Goal: Task Accomplishment & Management: Complete application form

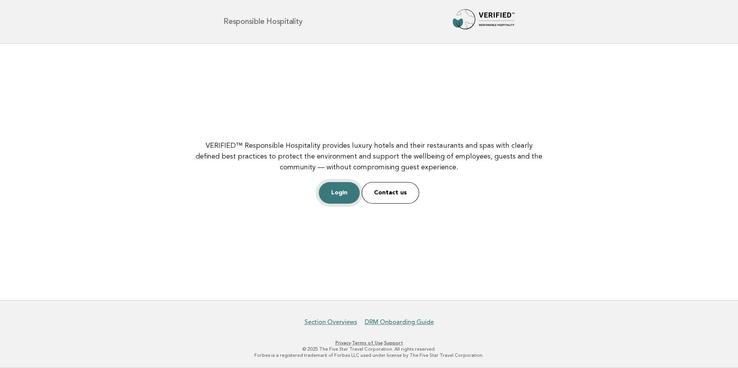
click at [343, 192] on link "Login" at bounding box center [339, 193] width 41 height 22
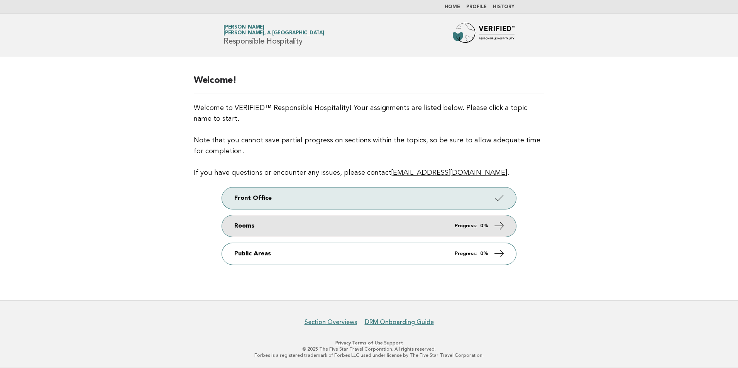
click at [505, 227] on icon at bounding box center [499, 225] width 11 height 11
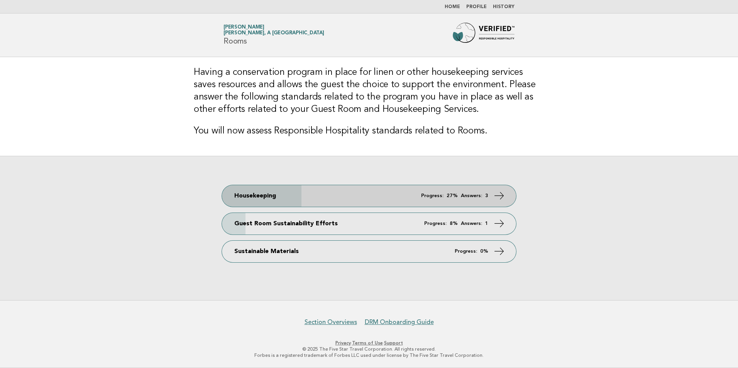
click at [458, 193] on strong "27%" at bounding box center [452, 195] width 11 height 5
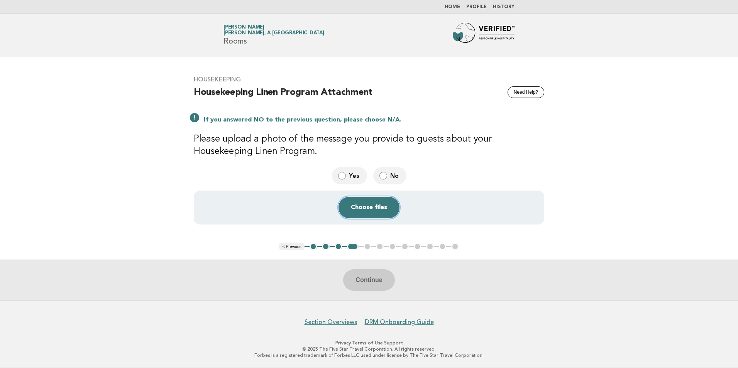
click at [384, 209] on button "Choose files" at bounding box center [369, 208] width 61 height 22
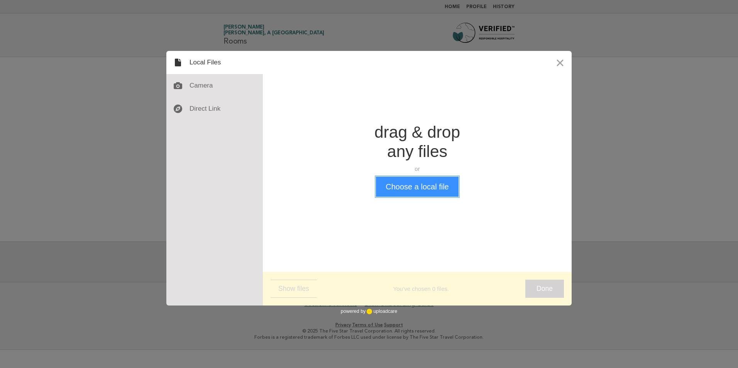
click at [440, 187] on button "Choose a local file" at bounding box center [417, 187] width 82 height 20
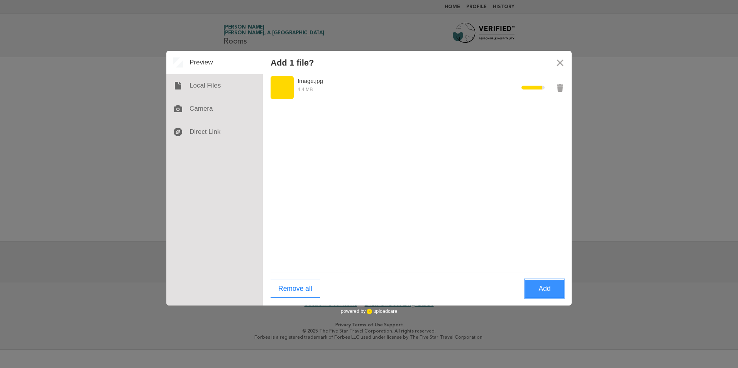
click at [546, 293] on button "Add" at bounding box center [545, 289] width 39 height 18
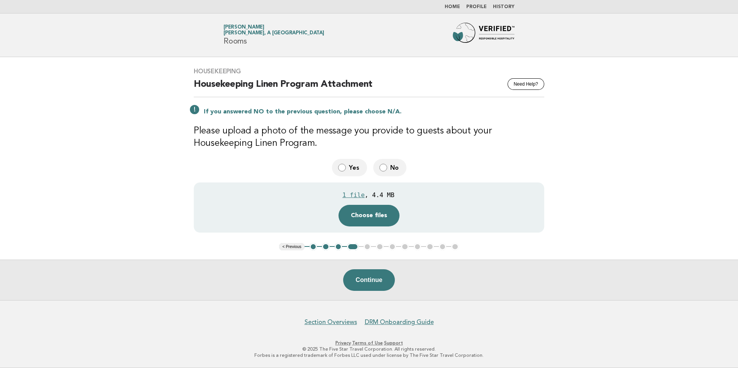
click at [367, 277] on button "Continue" at bounding box center [368, 281] width 51 height 22
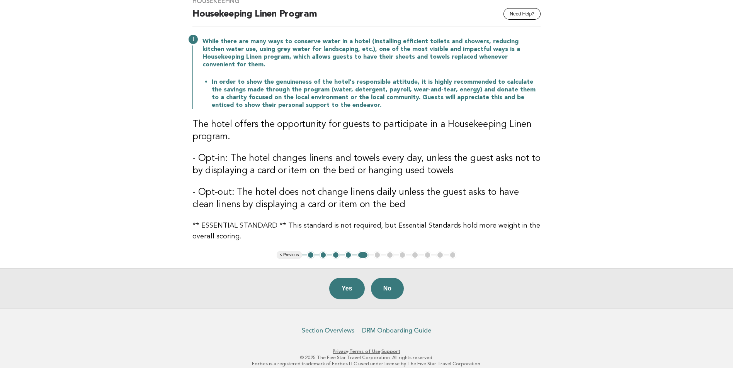
scroll to position [70, 0]
click at [344, 283] on button "Yes" at bounding box center [347, 289] width 36 height 22
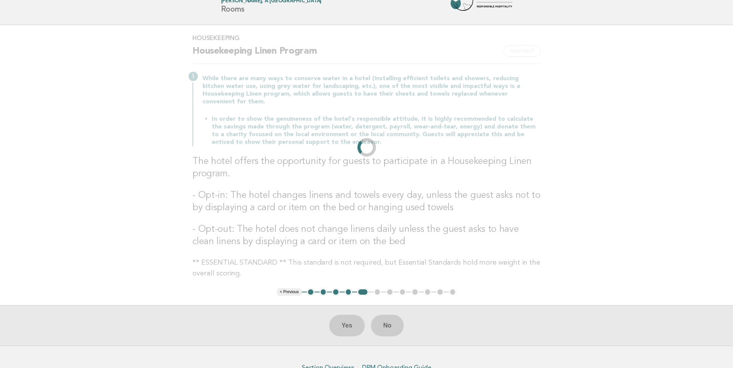
scroll to position [0, 0]
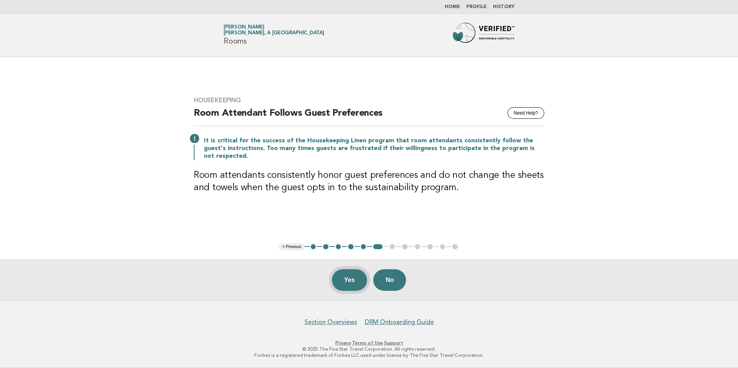
click at [338, 283] on button "Yes" at bounding box center [350, 281] width 36 height 22
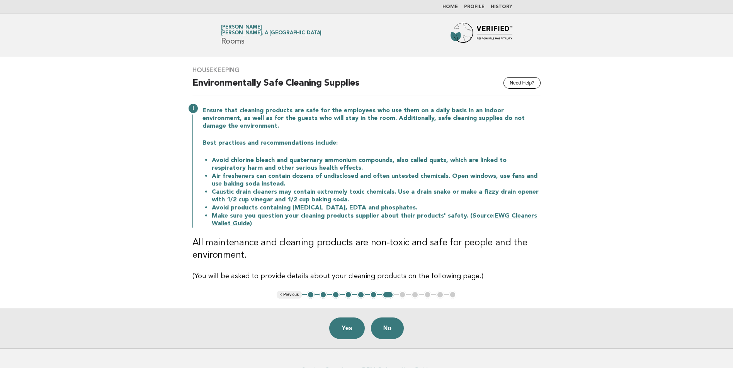
scroll to position [39, 0]
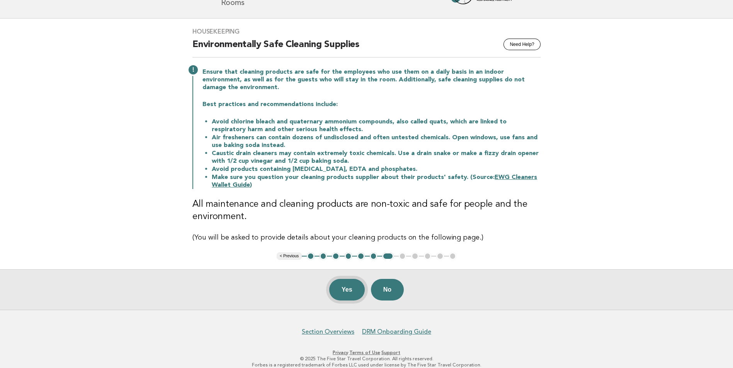
click at [334, 289] on button "Yes" at bounding box center [347, 290] width 36 height 22
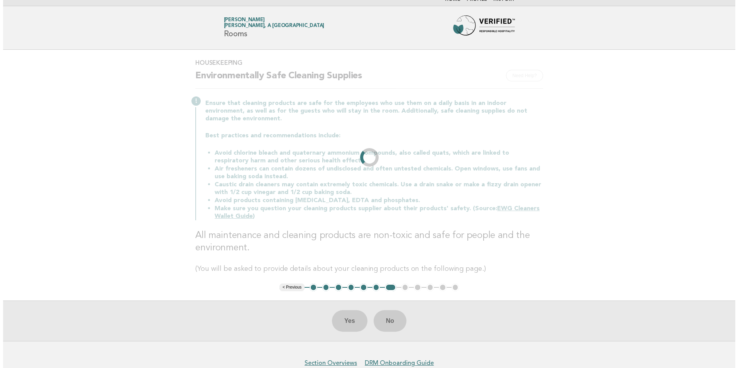
scroll to position [0, 0]
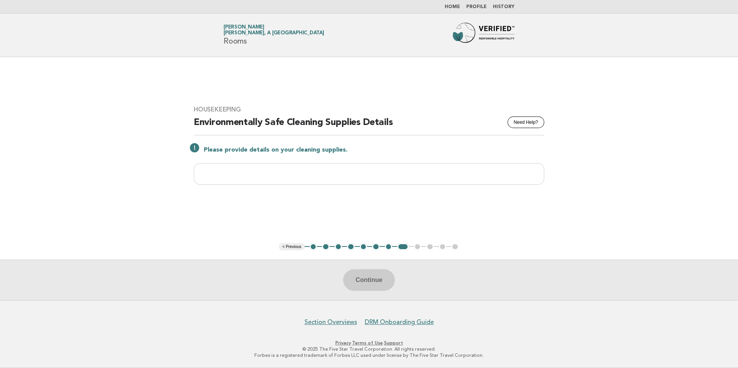
click at [626, 250] on main "Housekeeping Need Help? Environmentally Safe Cleaning Supplies Details Please p…" at bounding box center [369, 178] width 738 height 243
click at [456, 9] on link "Home" at bounding box center [452, 7] width 15 height 5
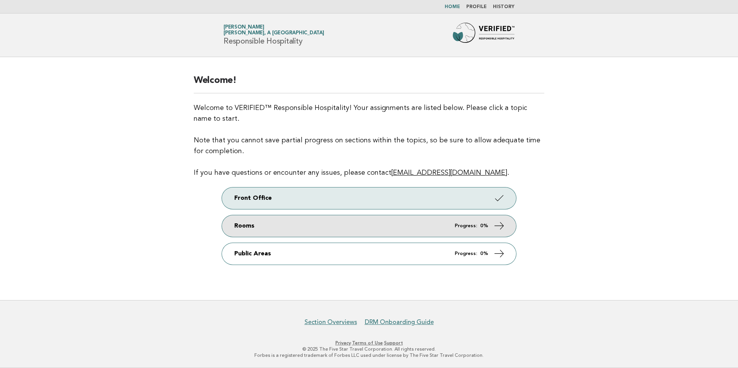
click at [506, 224] on link "Rooms Progress: 0%" at bounding box center [369, 227] width 294 height 22
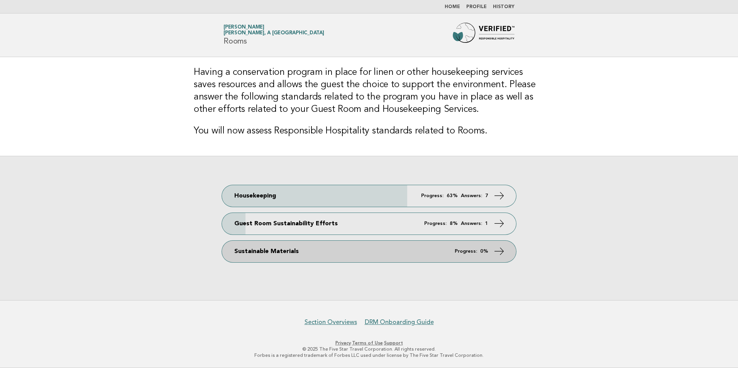
click at [498, 252] on icon at bounding box center [499, 251] width 11 height 11
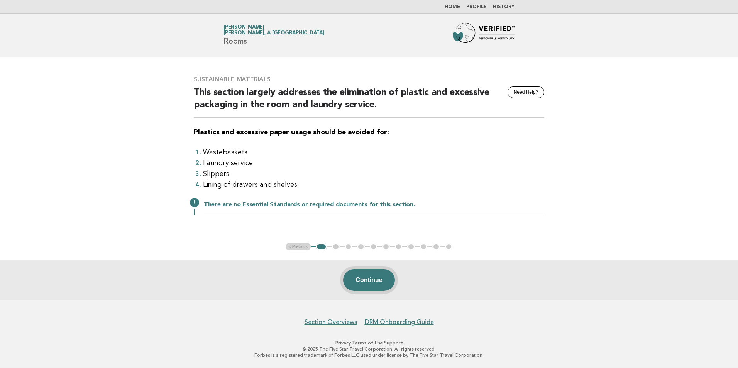
click at [377, 278] on button "Continue" at bounding box center [368, 281] width 51 height 22
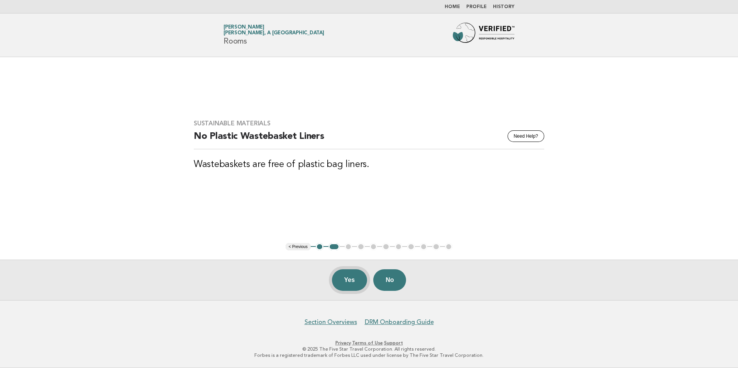
click at [345, 280] on button "Yes" at bounding box center [350, 281] width 36 height 22
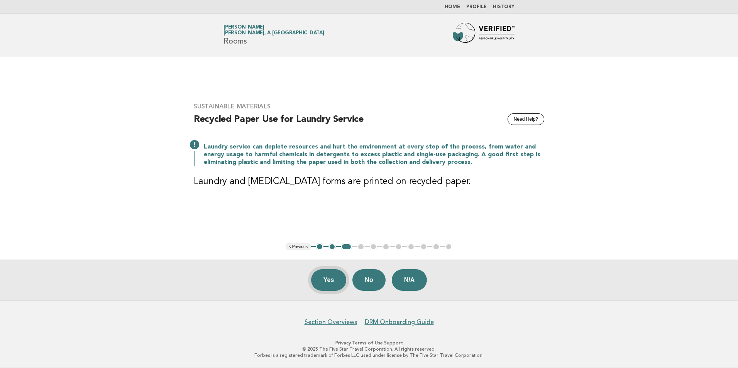
click at [317, 276] on button "Yes" at bounding box center [329, 281] width 36 height 22
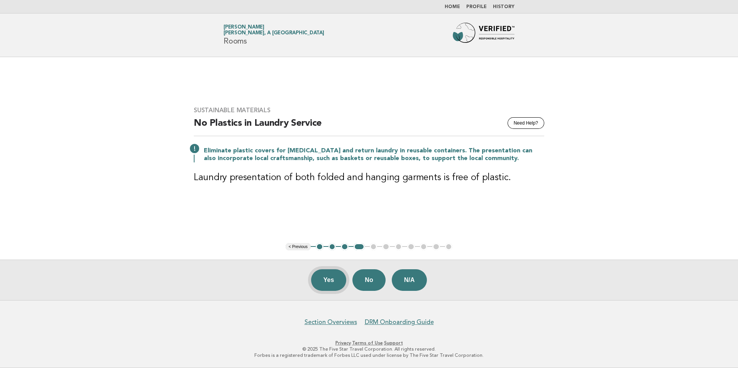
click at [326, 278] on button "Yes" at bounding box center [329, 281] width 36 height 22
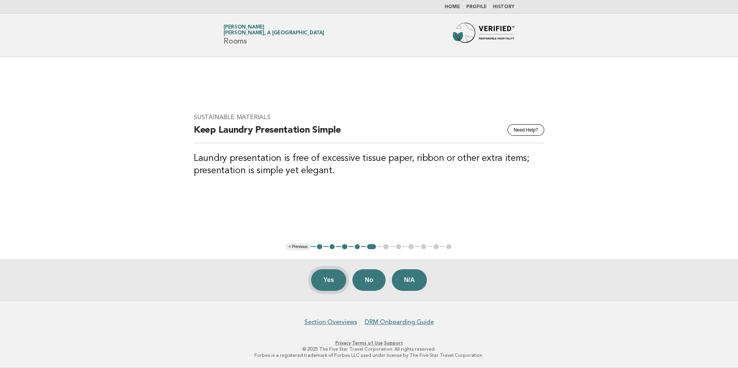
click at [319, 281] on button "Yes" at bounding box center [329, 281] width 36 height 22
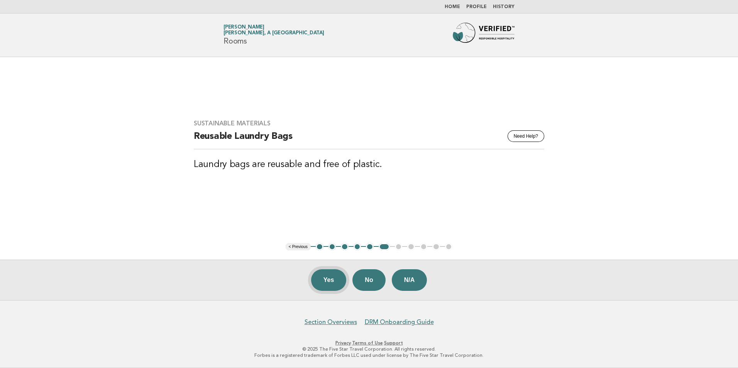
click at [328, 280] on button "Yes" at bounding box center [329, 281] width 36 height 22
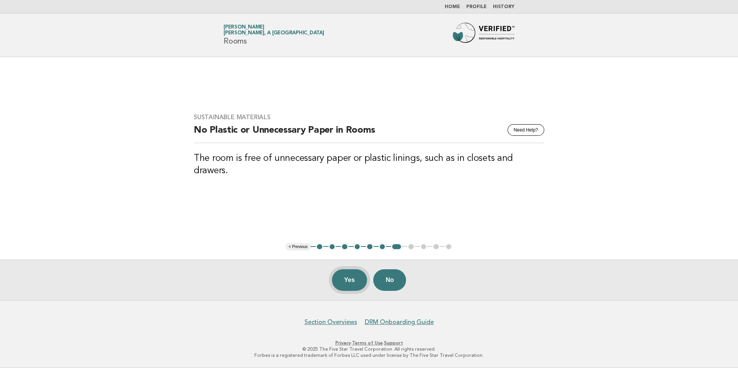
click at [341, 278] on button "Yes" at bounding box center [350, 281] width 36 height 22
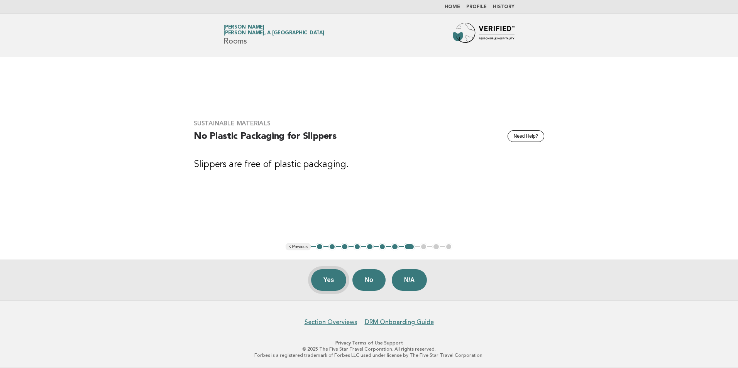
click at [326, 283] on button "Yes" at bounding box center [329, 281] width 36 height 22
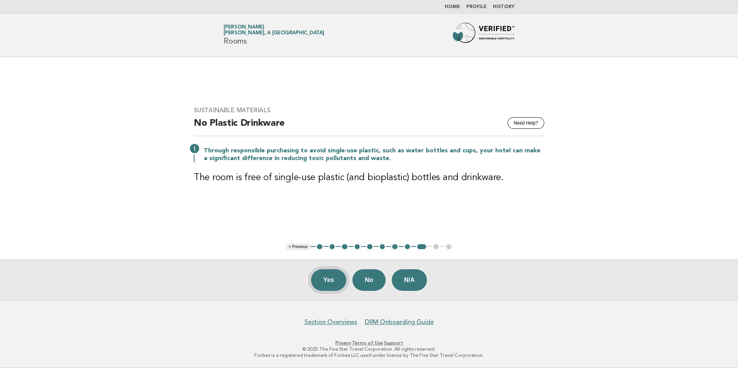
click at [316, 278] on button "Yes" at bounding box center [329, 281] width 36 height 22
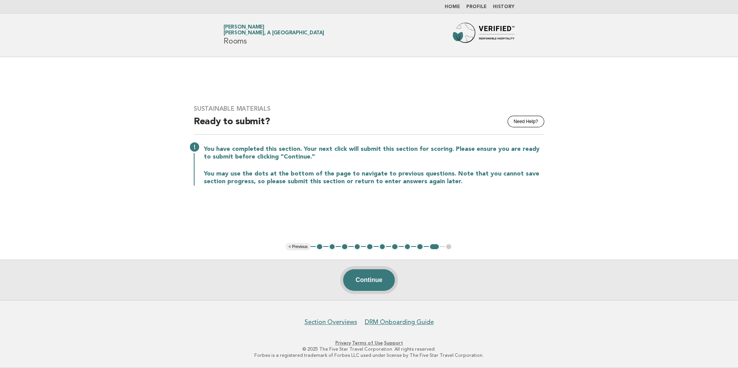
click at [359, 286] on button "Continue" at bounding box center [368, 281] width 51 height 22
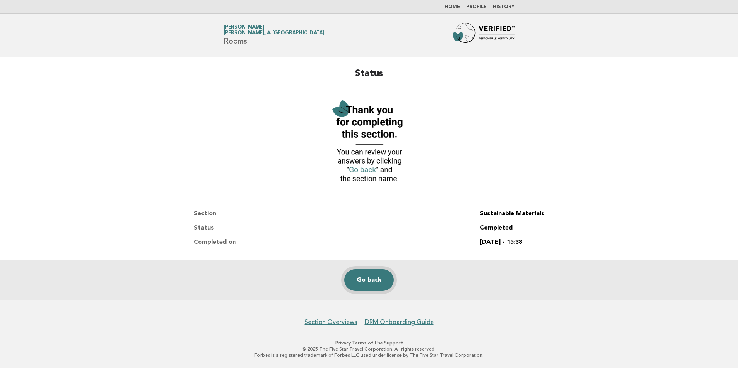
click at [369, 283] on link "Go back" at bounding box center [369, 281] width 49 height 22
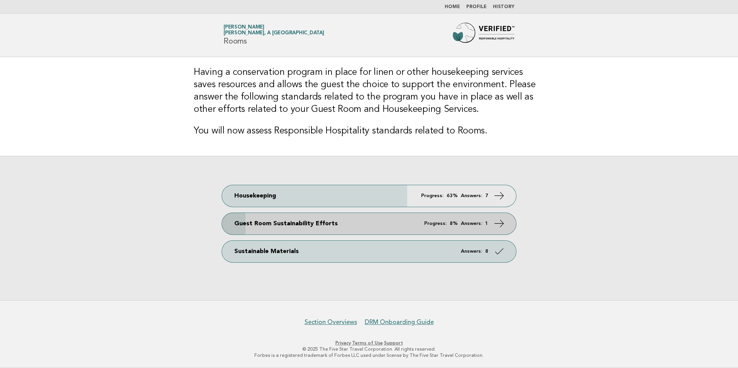
click at [304, 222] on link "Guest Room Sustainability Efforts Progress: 8% Answers: 1" at bounding box center [369, 224] width 294 height 22
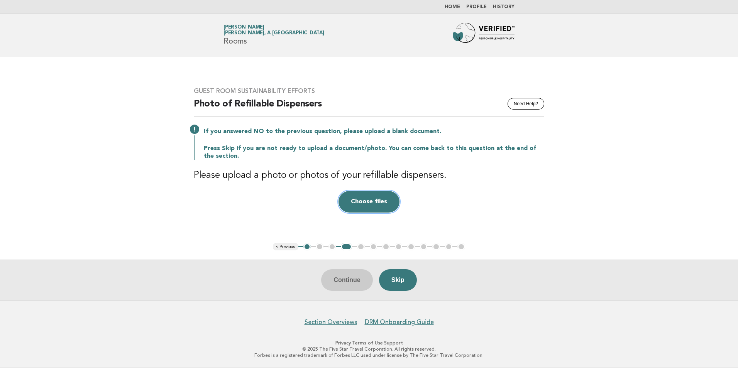
click at [370, 203] on button "Choose files" at bounding box center [369, 202] width 61 height 22
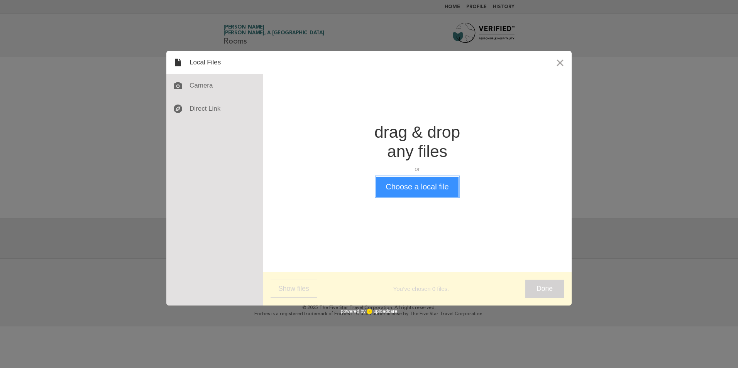
click at [423, 183] on button "Choose a local file" at bounding box center [417, 187] width 82 height 20
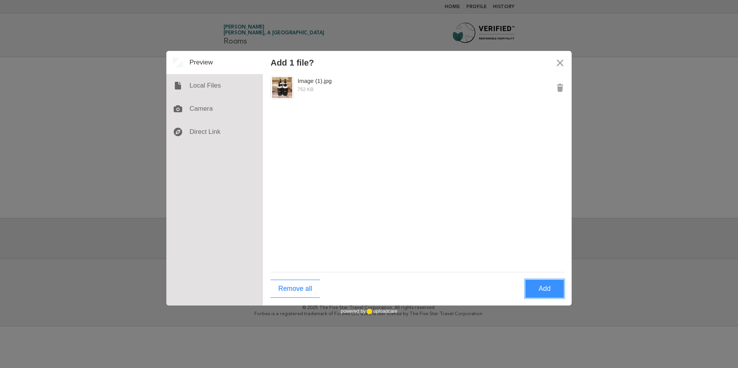
click at [541, 291] on button "Add" at bounding box center [545, 289] width 39 height 18
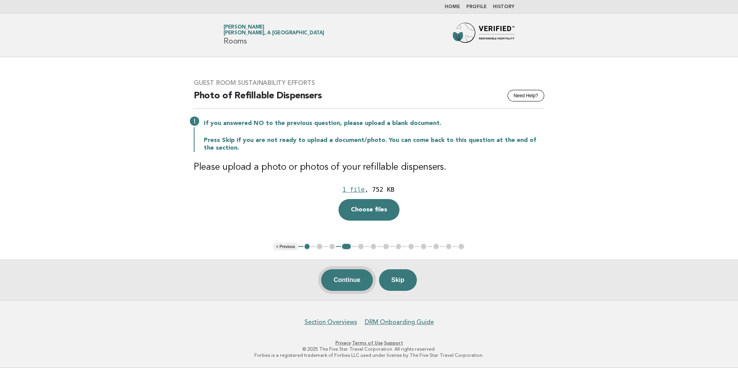
click at [344, 283] on button "Continue" at bounding box center [346, 281] width 51 height 22
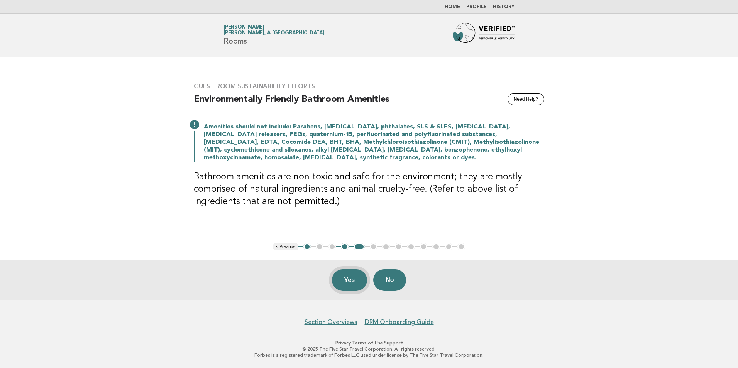
click at [344, 281] on button "Yes" at bounding box center [350, 281] width 36 height 22
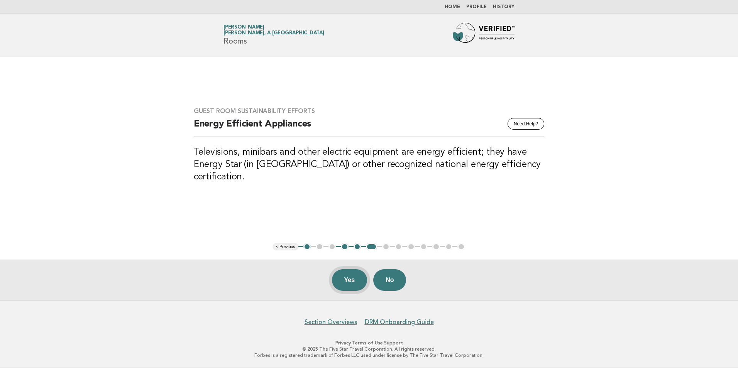
click at [343, 281] on button "Yes" at bounding box center [350, 281] width 36 height 22
